Goal: Transaction & Acquisition: Purchase product/service

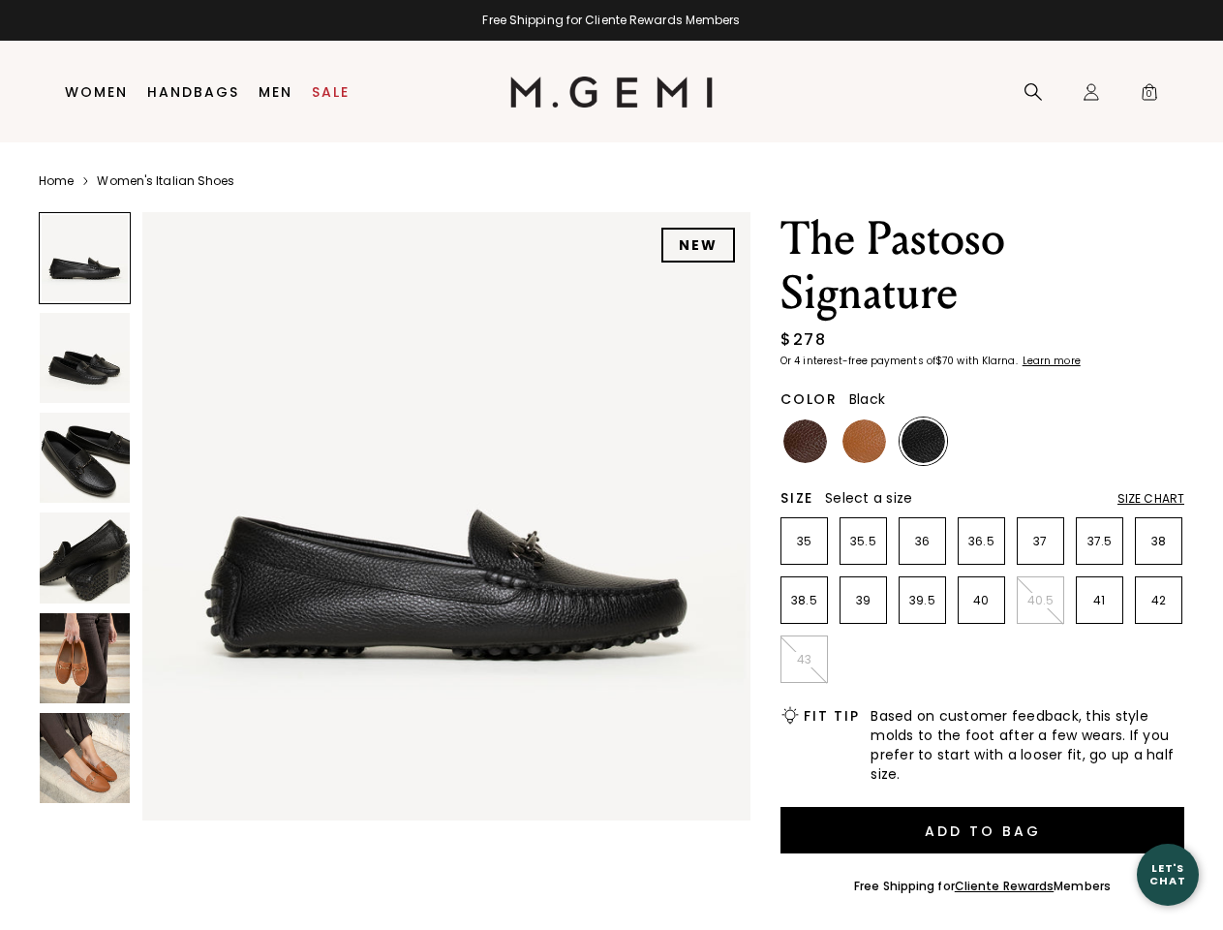
click at [611, 20] on div "Free Shipping for Cliente Rewards Members" at bounding box center [611, 20] width 1223 height 15
click at [1033, 92] on icon at bounding box center [1033, 91] width 19 height 19
click at [1091, 92] on div "Icons/20x20/profile@2x Sign In Orders Rewards Refer a Friend Address Book Call …" at bounding box center [1091, 93] width 39 height 102
click at [1149, 92] on span "0" at bounding box center [1149, 95] width 19 height 19
click at [0, 0] on input "text" at bounding box center [0, 0] width 0 height 0
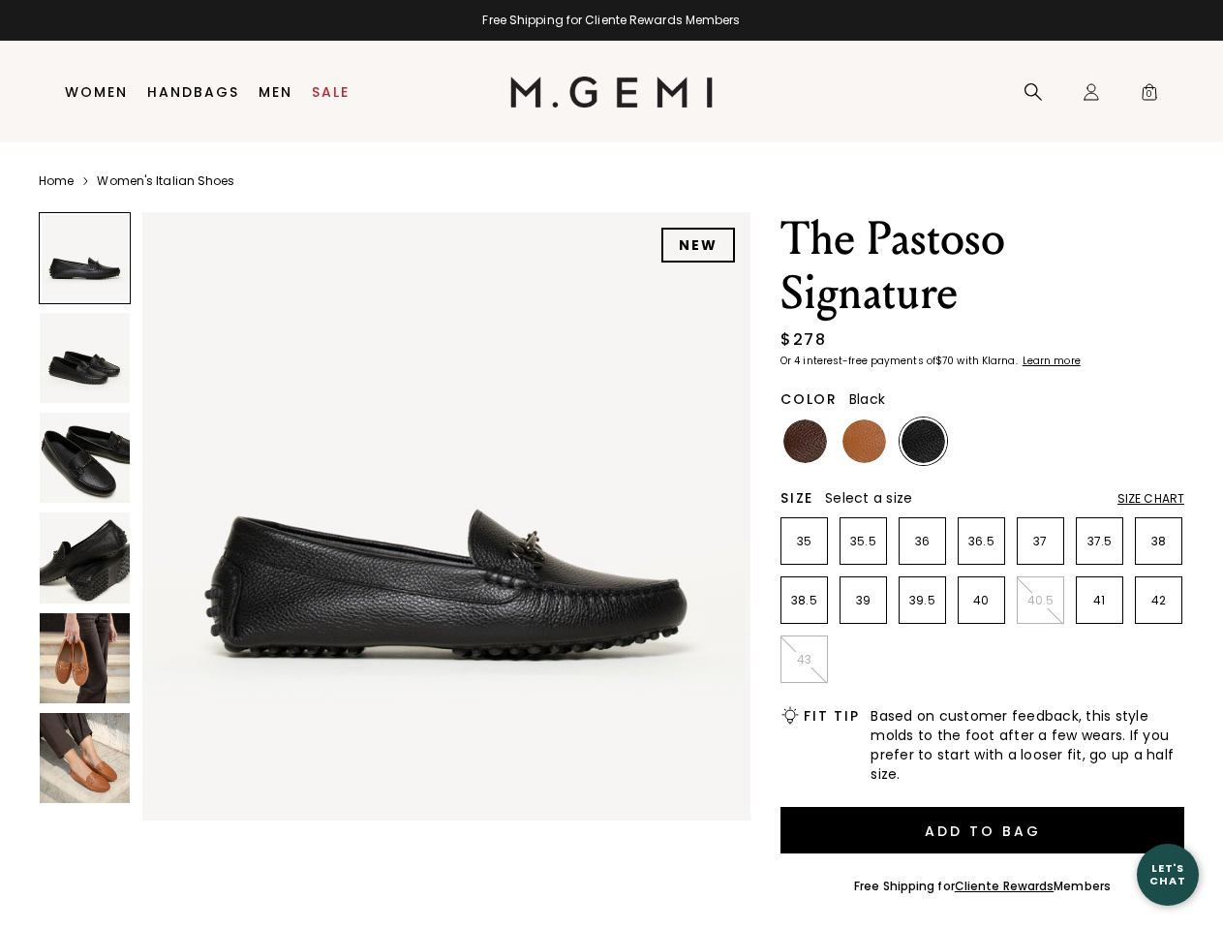
click at [394, 511] on img at bounding box center [446, 516] width 608 height 608
click at [0, 0] on div "Search" at bounding box center [0, 0] width 0 height 0
click at [84, 357] on img at bounding box center [85, 358] width 90 height 90
click at [84, 457] on img at bounding box center [85, 458] width 90 height 90
click at [84, 557] on img at bounding box center [85, 557] width 90 height 90
